Goal: Task Accomplishment & Management: Complete application form

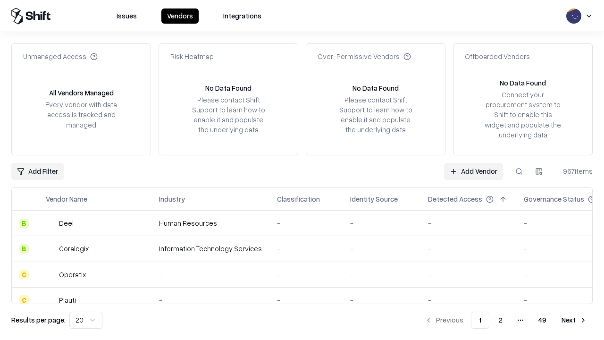
click at [473, 171] on link "Add Vendor" at bounding box center [473, 171] width 59 height 17
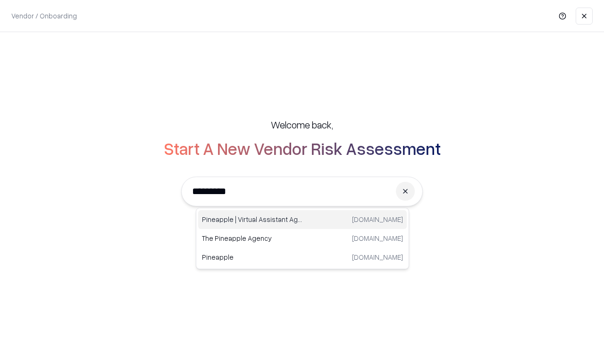
click at [302, 219] on div "Pineapple | Virtual Assistant Agency [DOMAIN_NAME]" at bounding box center [302, 219] width 208 height 19
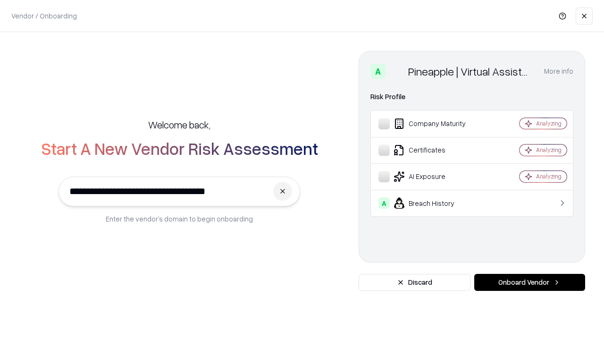
type input "**********"
click at [529, 282] on button "Onboard Vendor" at bounding box center [529, 282] width 111 height 17
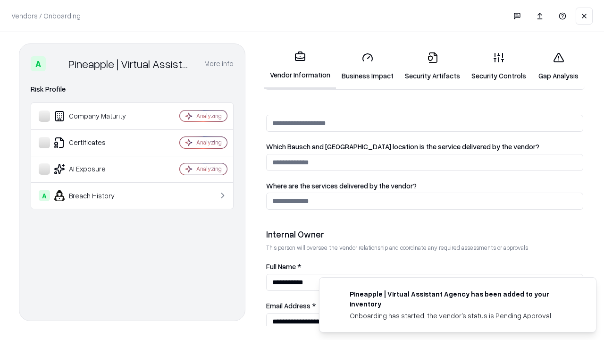
scroll to position [489, 0]
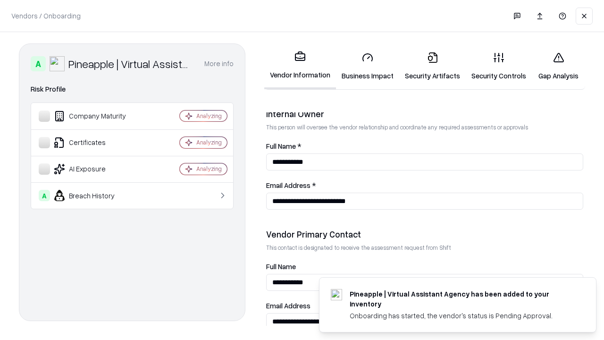
click at [367, 66] on link "Business Impact" at bounding box center [367, 66] width 63 height 44
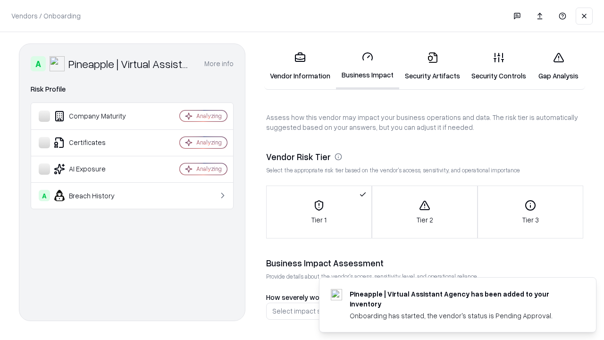
click at [432, 66] on link "Security Artifacts" at bounding box center [432, 66] width 67 height 44
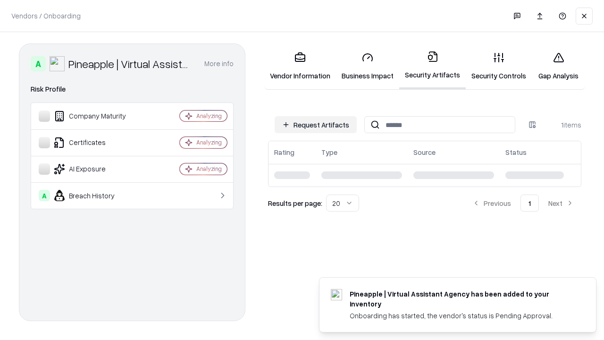
click at [316, 125] on button "Request Artifacts" at bounding box center [316, 124] width 82 height 17
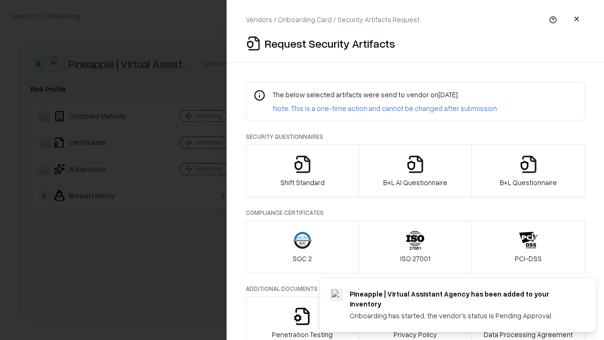
click at [302, 171] on icon "button" at bounding box center [302, 164] width 19 height 19
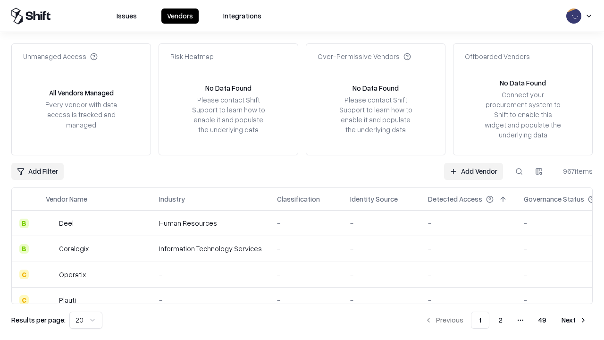
click at [473, 171] on link "Add Vendor" at bounding box center [473, 171] width 59 height 17
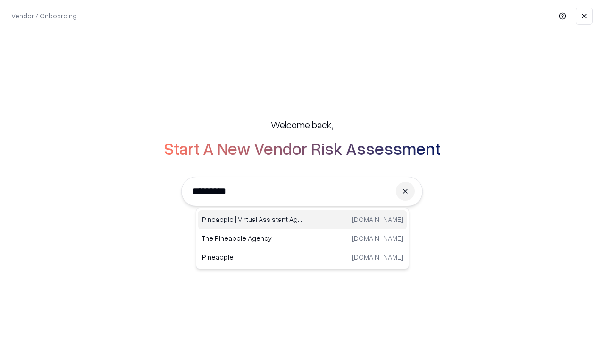
click at [302, 219] on div "Pineapple | Virtual Assistant Agency [DOMAIN_NAME]" at bounding box center [302, 219] width 208 height 19
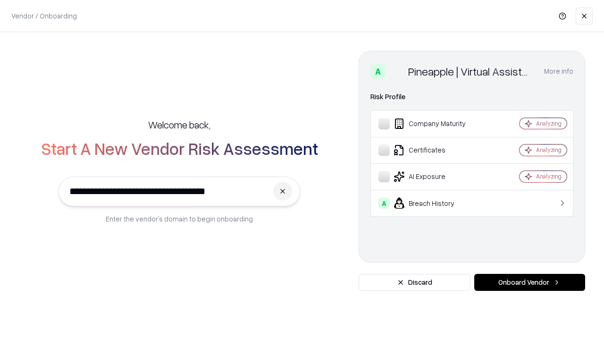
type input "**********"
click at [529, 282] on button "Onboard Vendor" at bounding box center [529, 282] width 111 height 17
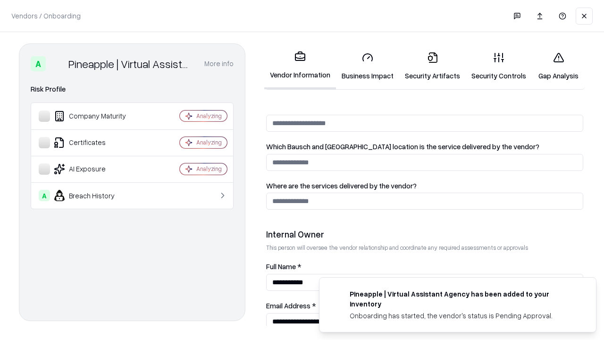
scroll to position [489, 0]
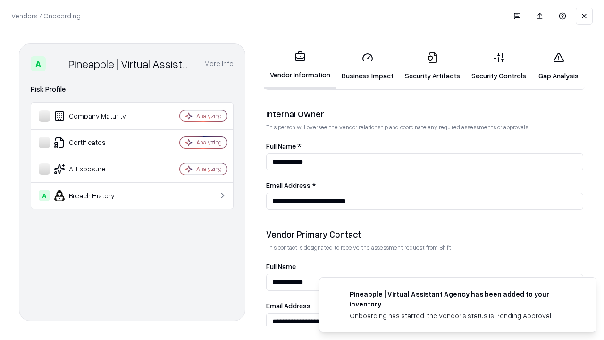
click at [558, 66] on link "Gap Analysis" at bounding box center [558, 66] width 53 height 44
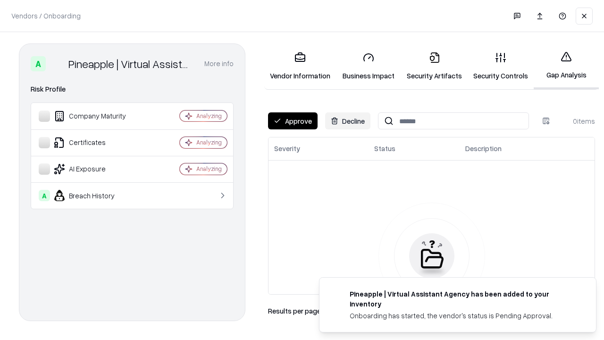
click at [292, 121] on button "Approve" at bounding box center [293, 120] width 50 height 17
